Goal: Book appointment/travel/reservation

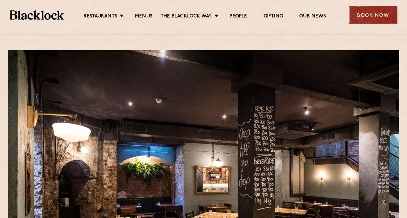
click at [366, 14] on div "Book Now" at bounding box center [373, 15] width 49 height 18
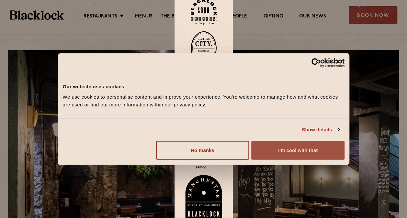
click at [287, 153] on button "I'm cool with that" at bounding box center [298, 150] width 93 height 19
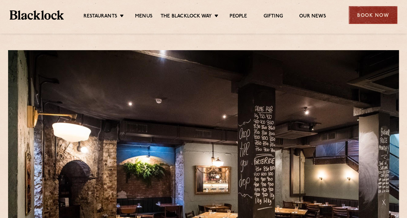
click at [378, 15] on div "Book Now" at bounding box center [373, 15] width 49 height 18
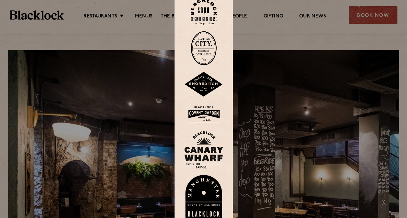
click at [206, 57] on img at bounding box center [204, 48] width 26 height 34
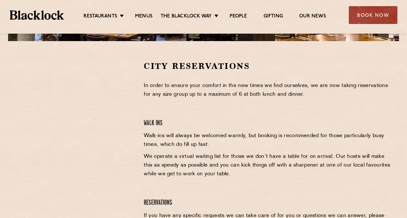
scroll to position [193, 0]
